Goal: Find specific page/section: Find specific page/section

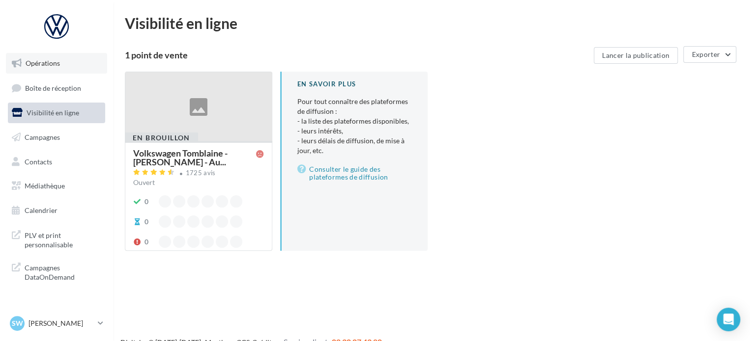
click at [74, 70] on link "Opérations" at bounding box center [56, 63] width 101 height 21
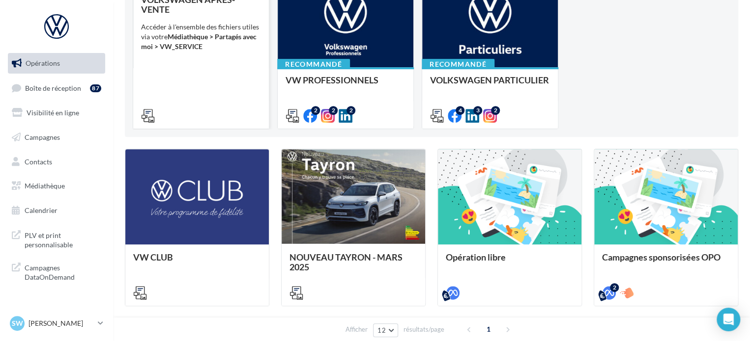
scroll to position [147, 0]
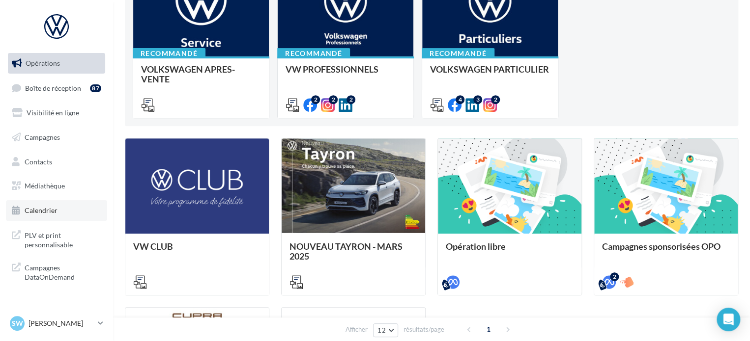
click at [45, 204] on link "Calendrier" at bounding box center [56, 210] width 101 height 21
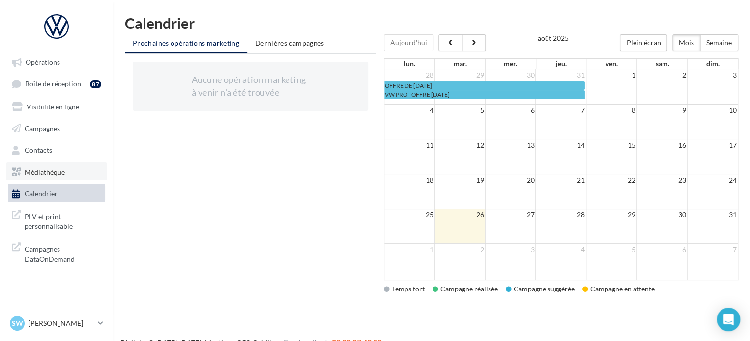
click at [77, 172] on link "Médiathèque" at bounding box center [56, 172] width 101 height 18
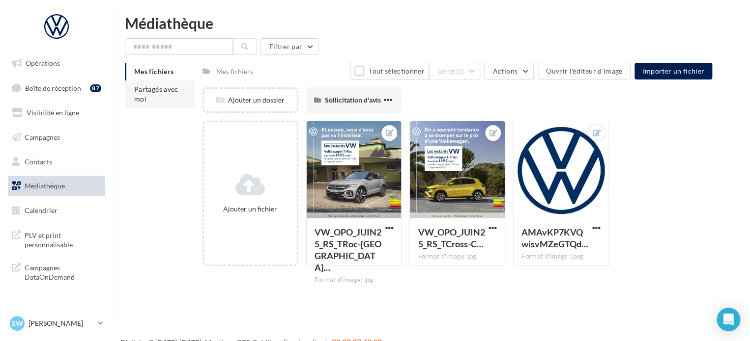
click at [183, 92] on li "Partagés avec moi" at bounding box center [160, 95] width 70 height 28
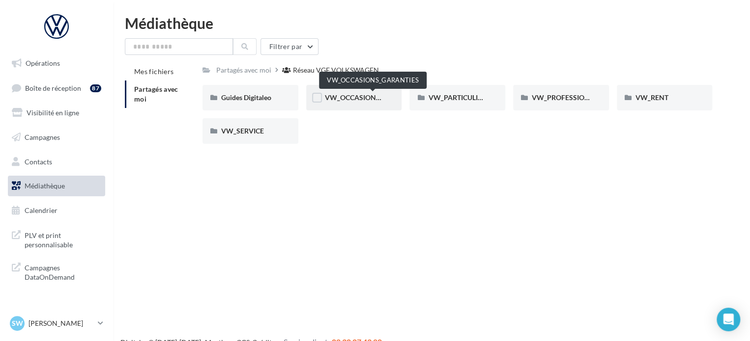
click at [341, 97] on span "VW_OCCASIONS_GARANTIES" at bounding box center [373, 97] width 96 height 8
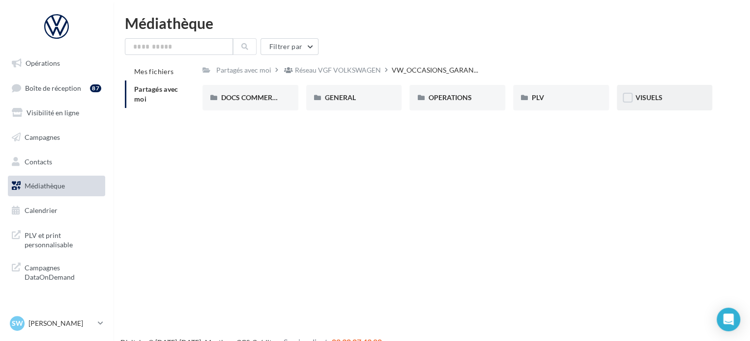
click at [672, 104] on div "VISUELS" at bounding box center [665, 98] width 96 height 26
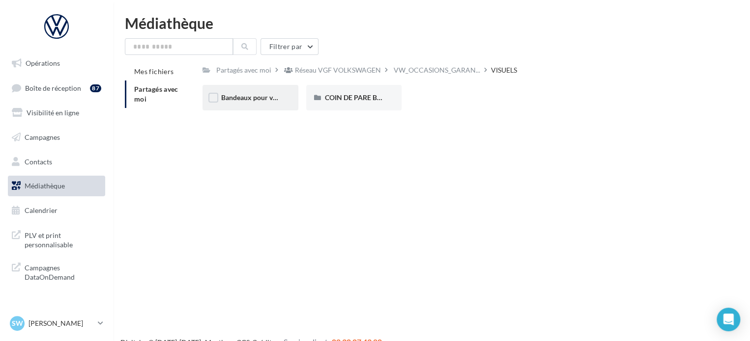
click at [282, 101] on div "Bandeaux pour véhicules en ligne" at bounding box center [250, 98] width 96 height 26
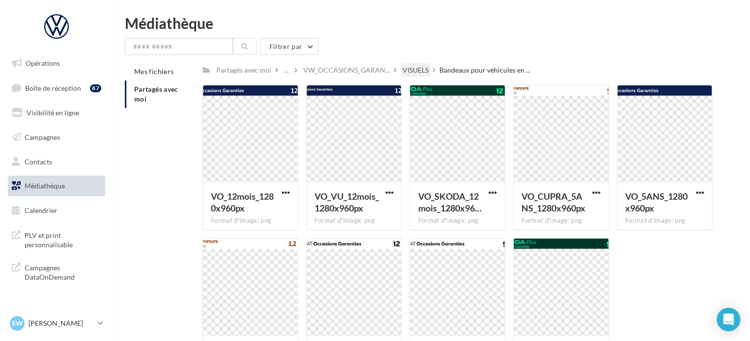
click at [421, 69] on div "VISUELS" at bounding box center [415, 70] width 26 height 10
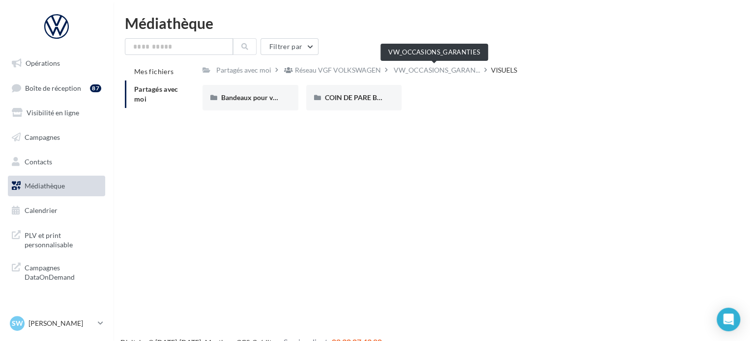
click at [421, 68] on span "VW_OCCASIONS_GARAN..." at bounding box center [437, 70] width 86 height 10
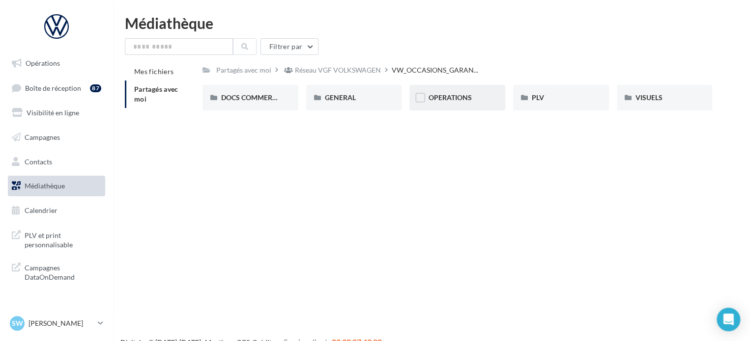
click at [433, 91] on div "OPERATIONS" at bounding box center [457, 98] width 96 height 26
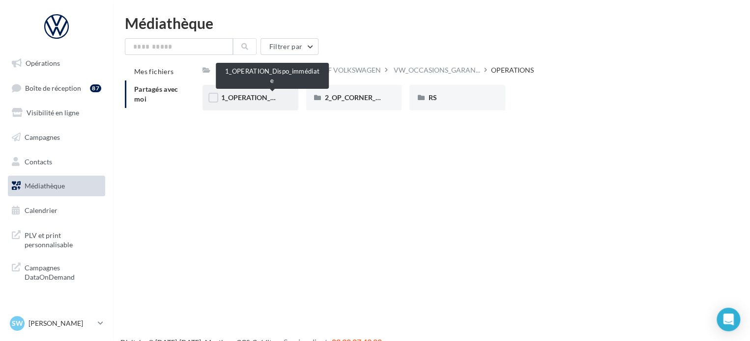
click at [254, 98] on span "1_OPERATION_Dispo_immédiate" at bounding box center [272, 97] width 102 height 8
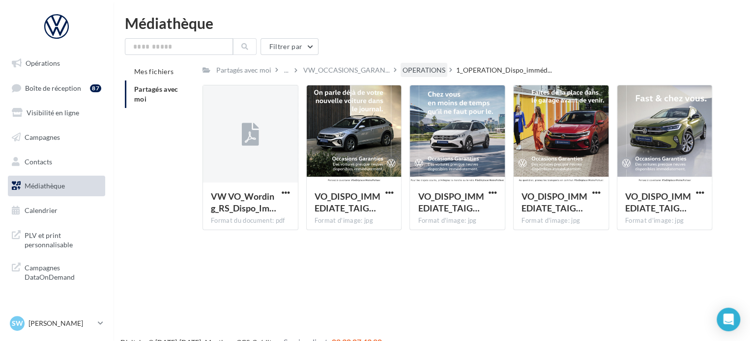
click at [409, 64] on div "OPERATIONS" at bounding box center [423, 70] width 47 height 14
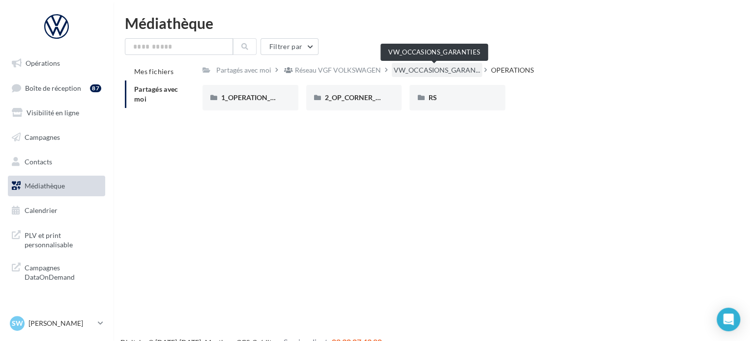
click at [444, 69] on span "VW_OCCASIONS_GARAN..." at bounding box center [437, 70] width 86 height 10
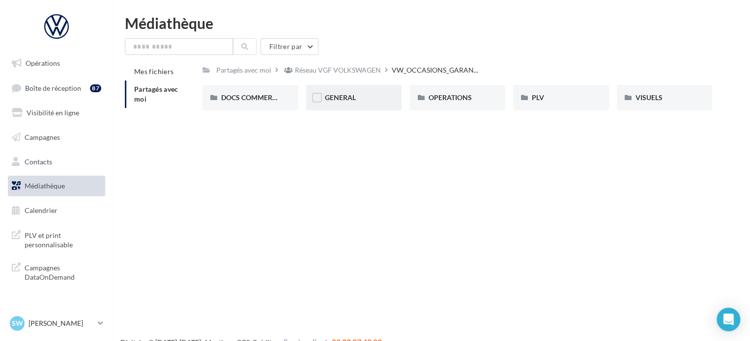
click at [358, 89] on div "GENERAL" at bounding box center [354, 98] width 96 height 26
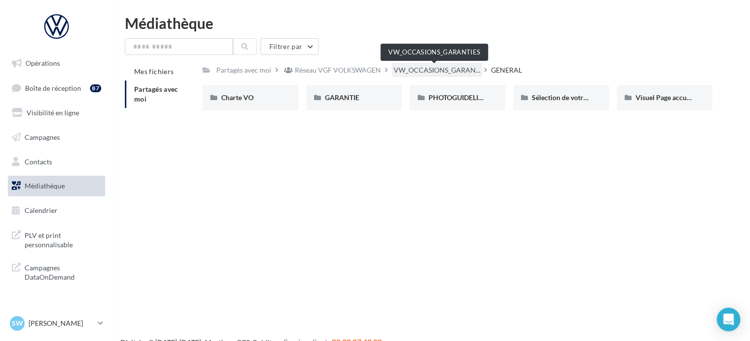
click at [408, 68] on span "VW_OCCASIONS_GARAN..." at bounding box center [437, 70] width 86 height 10
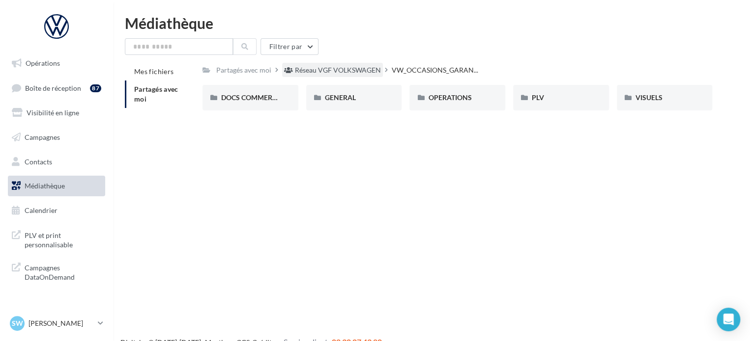
click at [348, 72] on div "Réseau VGF VOLKSWAGEN" at bounding box center [338, 70] width 86 height 10
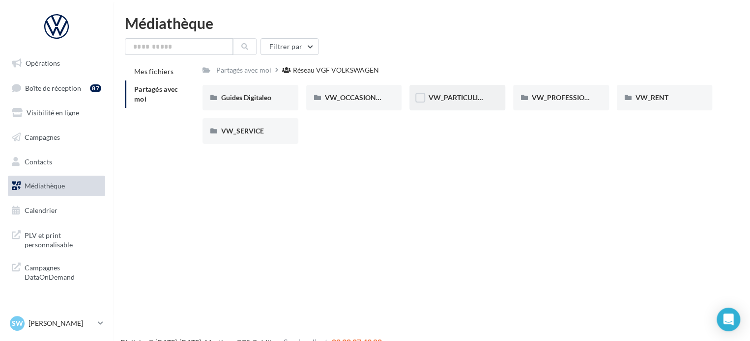
click at [488, 95] on div "VW_PARTICULIERS" at bounding box center [457, 98] width 96 height 26
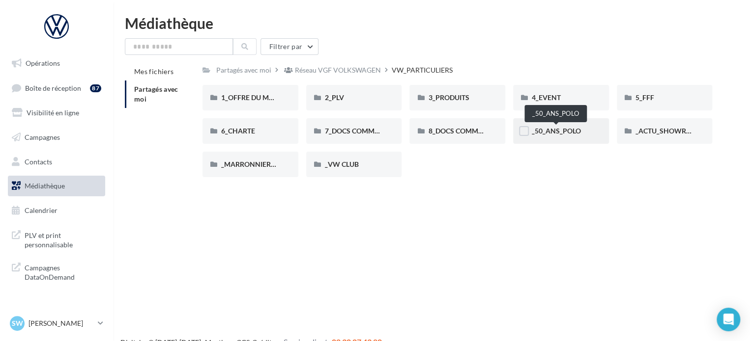
click at [550, 131] on span "_50_ANS_POLO" at bounding box center [556, 131] width 49 height 8
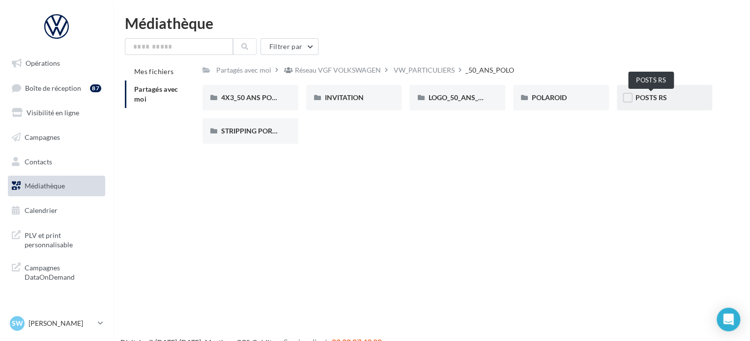
click at [648, 99] on span "POSTS RS" at bounding box center [650, 97] width 31 height 8
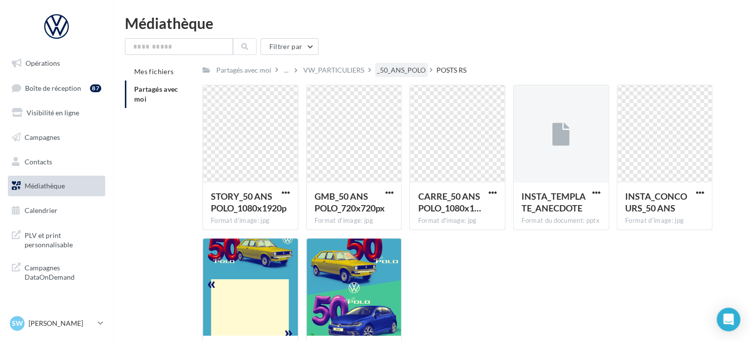
click at [387, 69] on div "_50_ANS_POLO" at bounding box center [401, 70] width 49 height 10
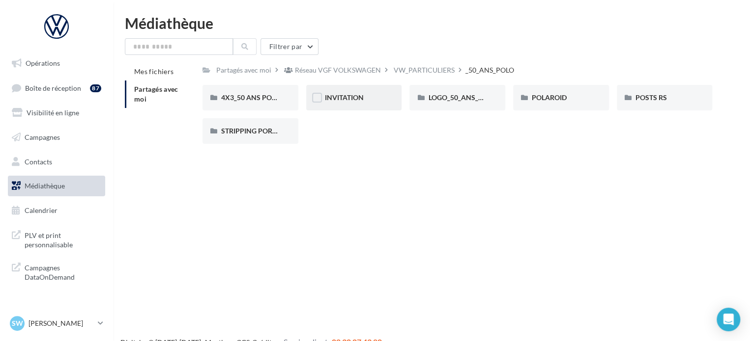
click at [382, 107] on div "INVITATION" at bounding box center [354, 98] width 96 height 26
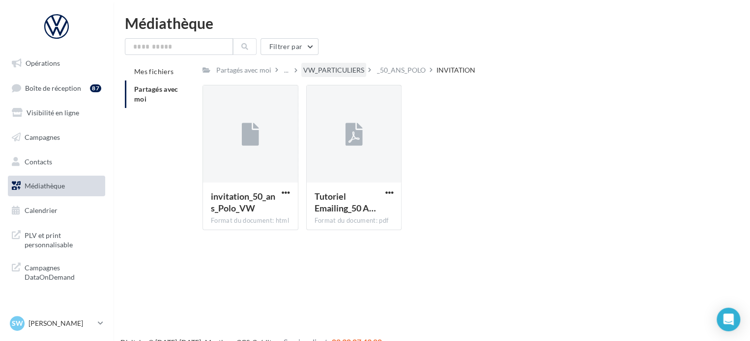
click at [353, 74] on div "VW_PARTICULIERS" at bounding box center [333, 70] width 61 height 10
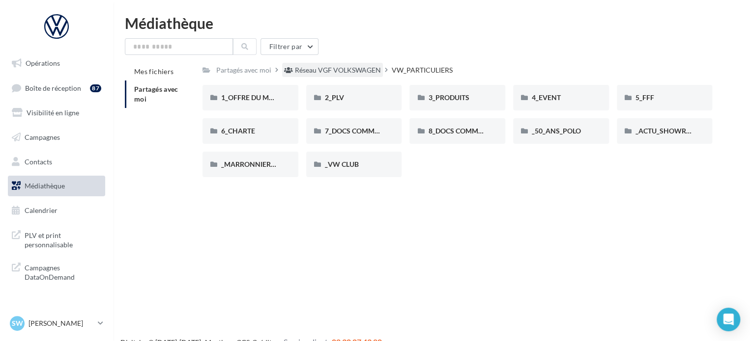
click at [348, 72] on div "Réseau VGF VOLKSWAGEN" at bounding box center [338, 70] width 86 height 10
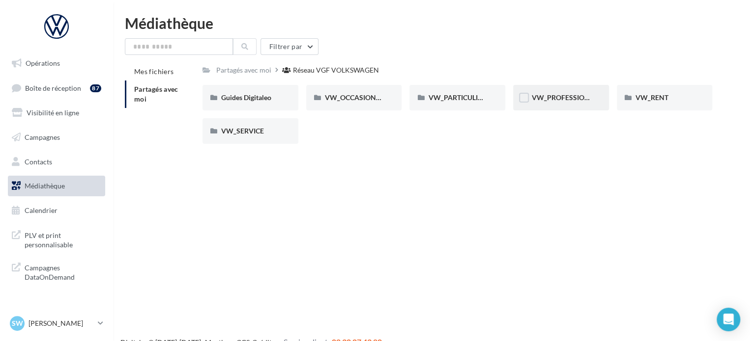
click at [542, 103] on div "VW_PROFESSIONNELS" at bounding box center [561, 98] width 96 height 26
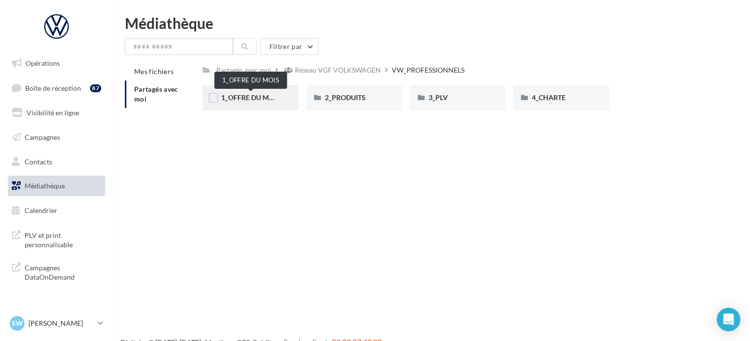
click at [268, 100] on span "1_OFFRE DU MOIS" at bounding box center [250, 97] width 59 height 8
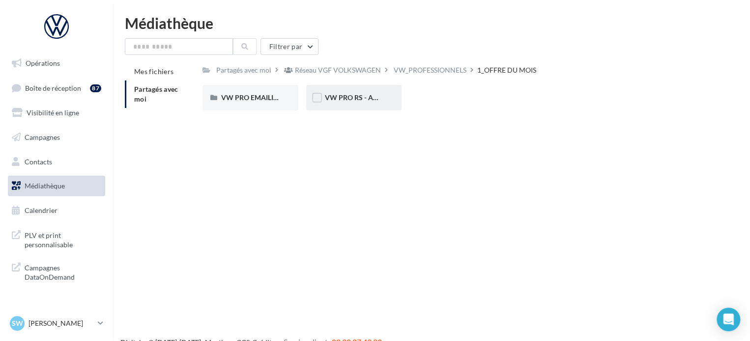
click at [378, 104] on div "VW PRO RS - AOUT" at bounding box center [354, 98] width 96 height 26
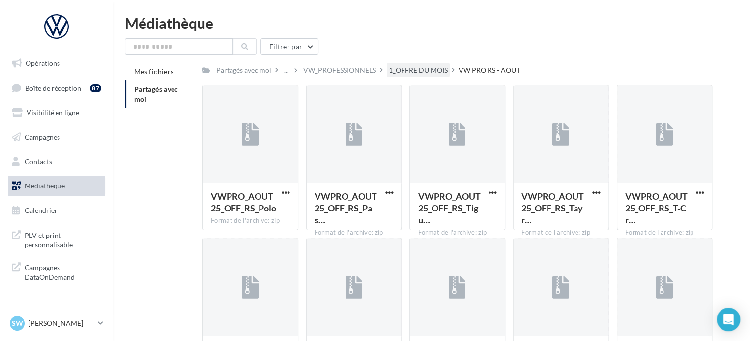
click at [430, 74] on div "1_OFFRE DU MOIS" at bounding box center [418, 70] width 59 height 10
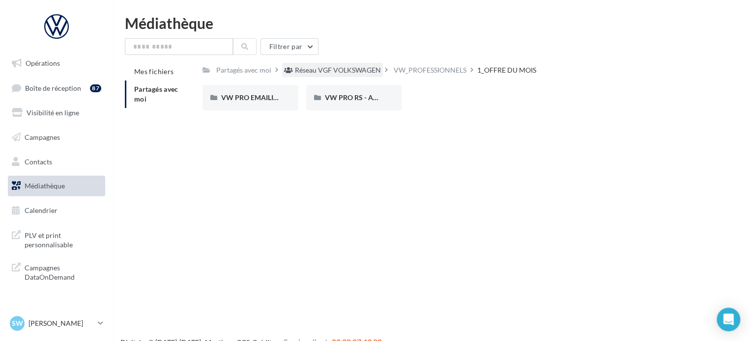
click at [360, 71] on div "Réseau VGF VOLKSWAGEN" at bounding box center [338, 70] width 86 height 10
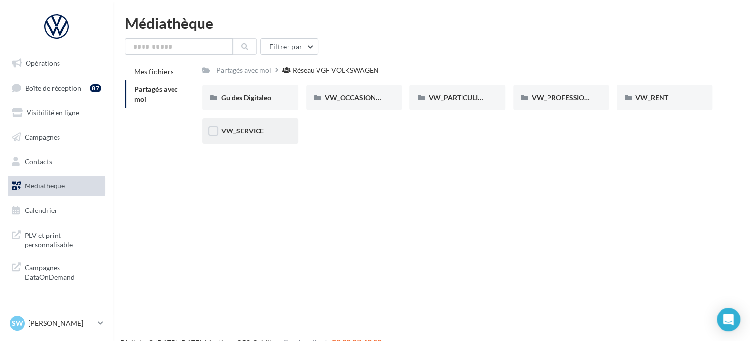
click at [277, 141] on div "VW_SERVICE" at bounding box center [250, 131] width 96 height 26
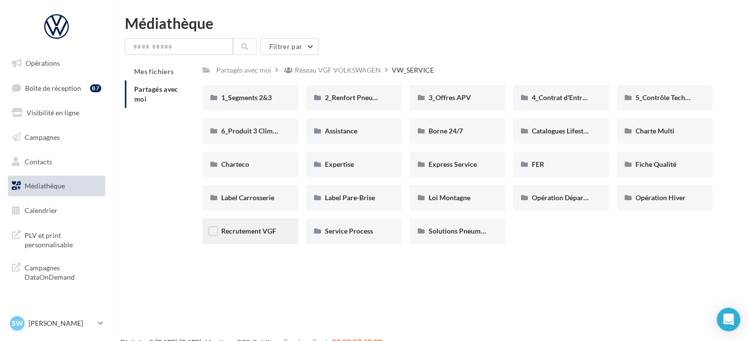
click at [245, 242] on div "Recrutement VGF" at bounding box center [250, 232] width 96 height 26
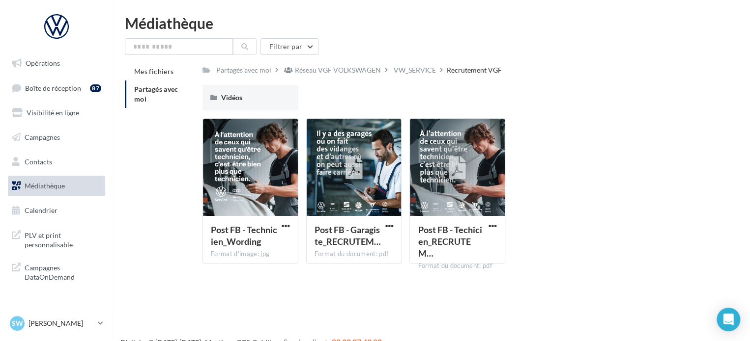
click at [82, 180] on link "Médiathèque" at bounding box center [56, 186] width 101 height 21
